Goal: Manage account settings

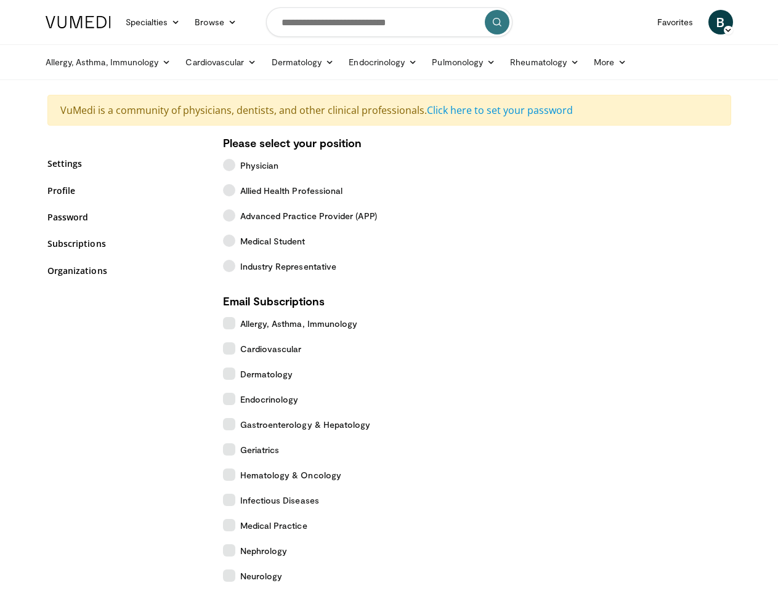
click at [123, 22] on link "Specialties" at bounding box center [153, 22] width 70 height 25
click at [187, 22] on link "Browse" at bounding box center [215, 22] width 57 height 25
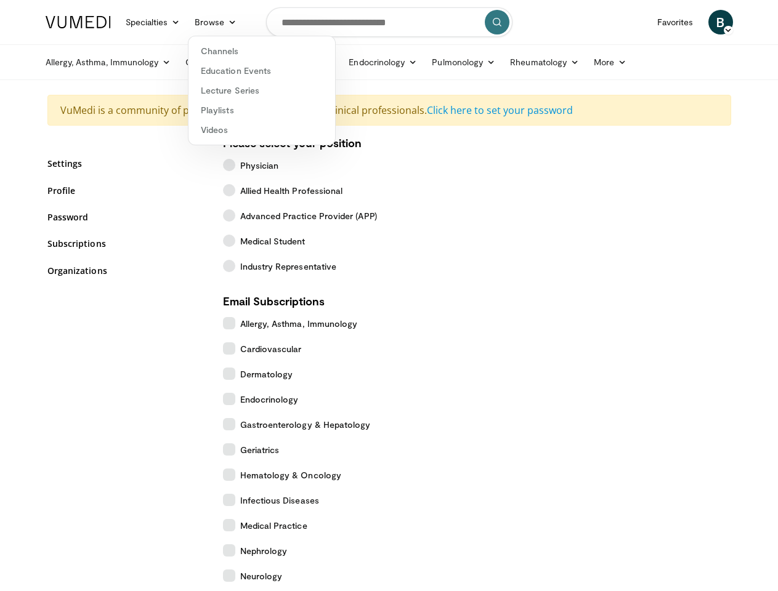
click at [733, 22] on span "B" at bounding box center [721, 22] width 25 height 25
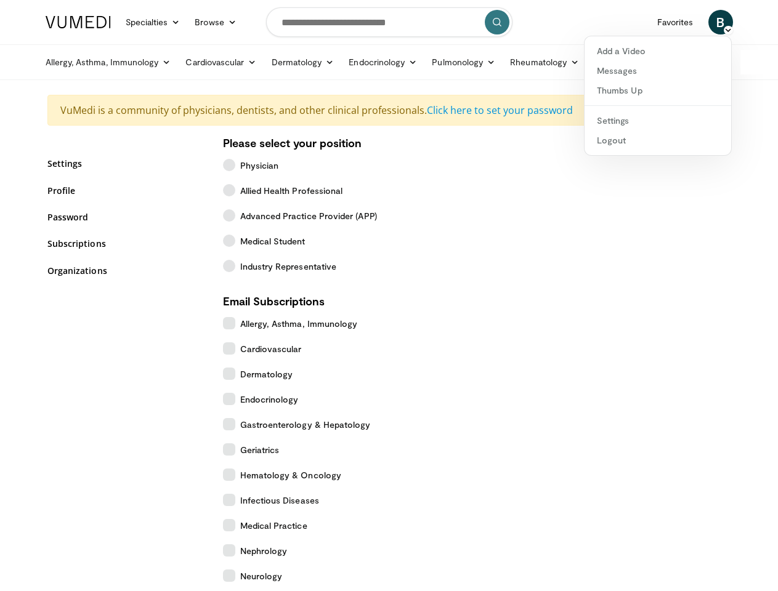
click at [77, 62] on link "Allergy, Asthma, Immunology" at bounding box center [108, 62] width 140 height 25
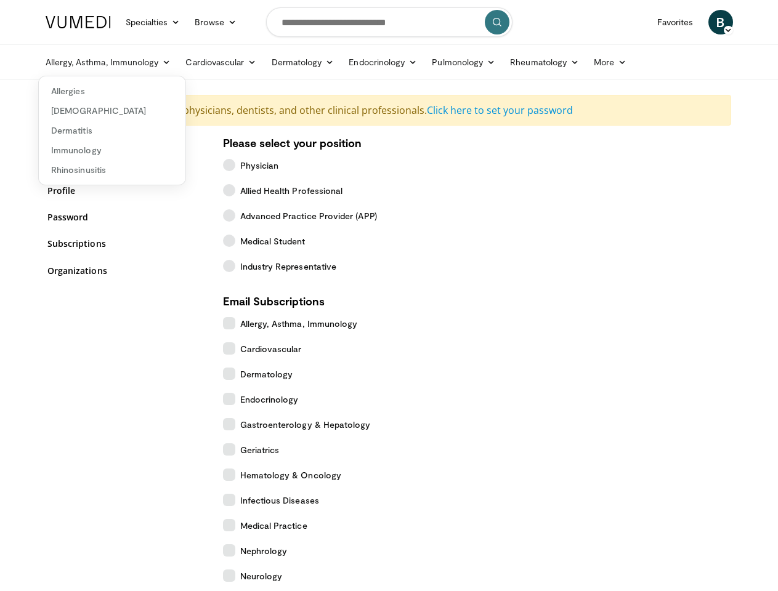
click at [190, 62] on link "Cardiovascular" at bounding box center [221, 62] width 86 height 25
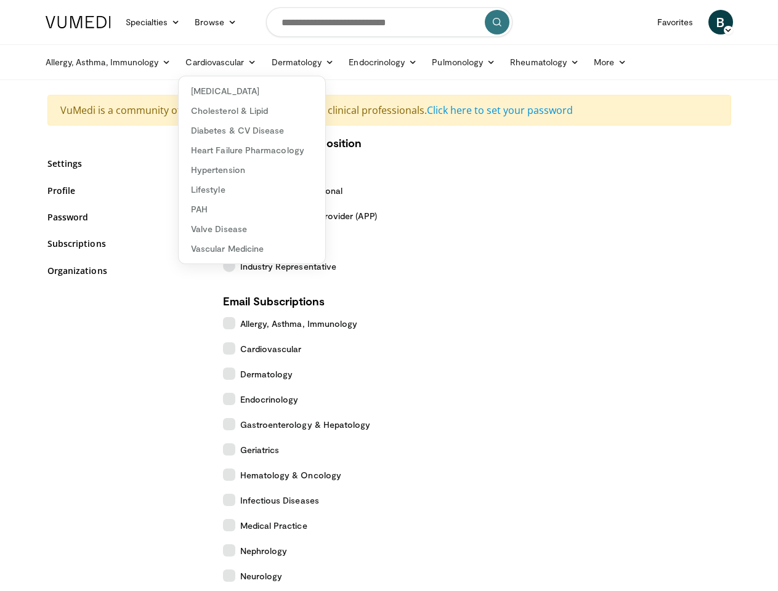
click at [272, 62] on link "Dermatology" at bounding box center [303, 62] width 78 height 25
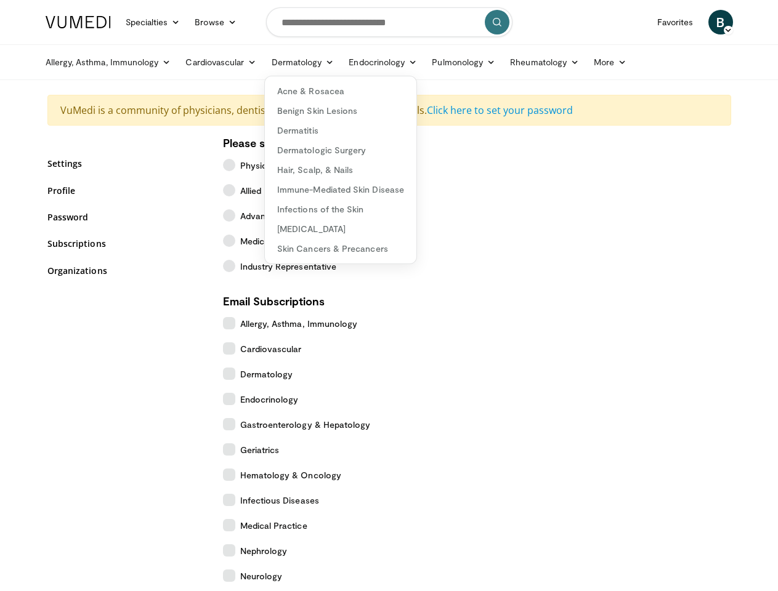
click at [352, 62] on link "Endocrinology" at bounding box center [382, 62] width 83 height 25
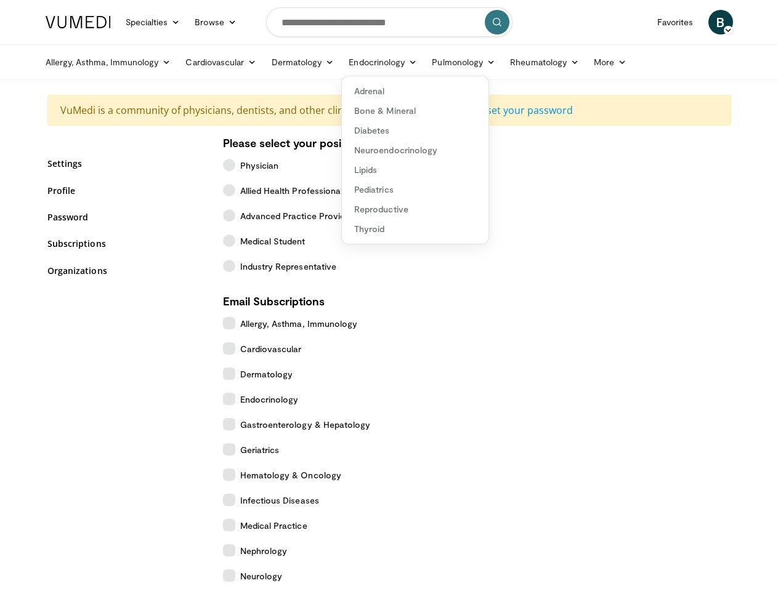
click at [433, 62] on link "Pulmonology" at bounding box center [464, 62] width 78 height 25
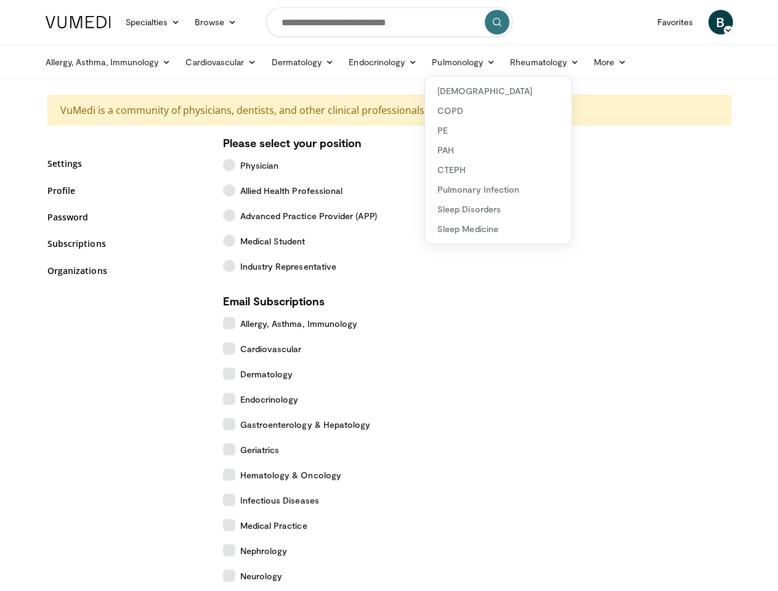
click at [514, 62] on link "Rheumatology" at bounding box center [545, 62] width 84 height 25
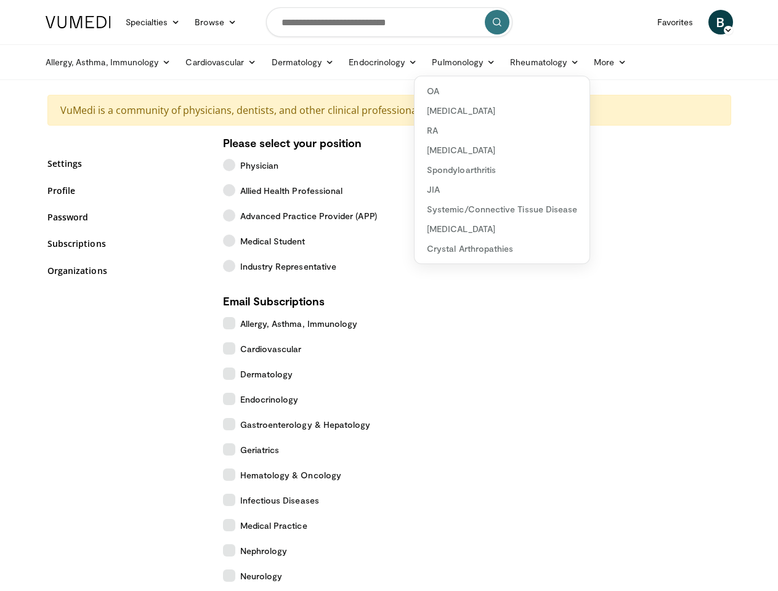
click at [587, 62] on link "More" at bounding box center [610, 62] width 47 height 25
